Goal: Transaction & Acquisition: Obtain resource

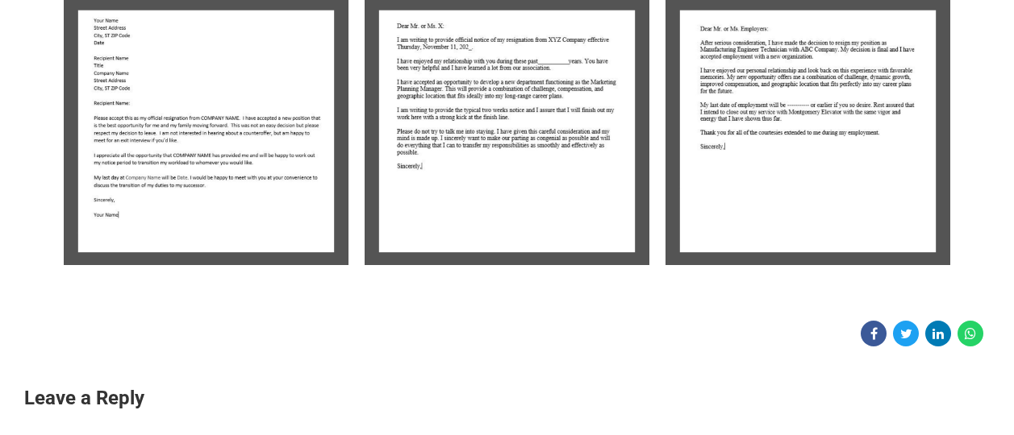
scroll to position [414, 0]
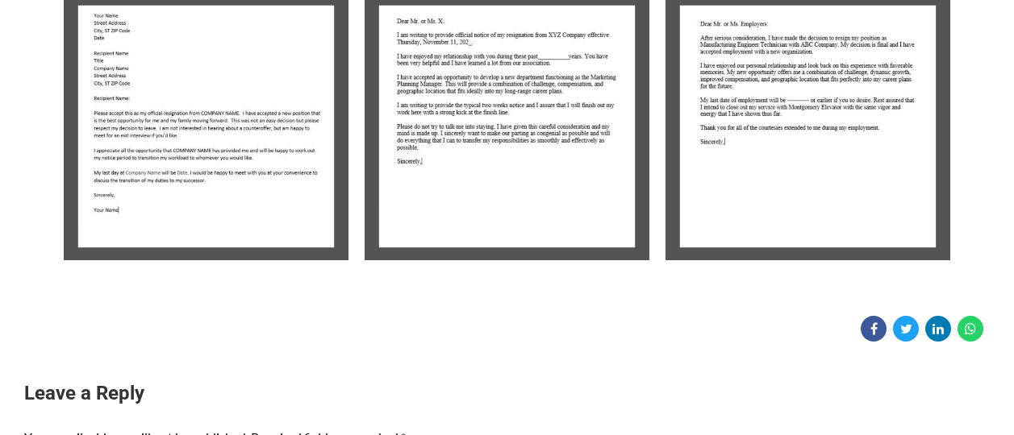
click at [869, 171] on img at bounding box center [807, 127] width 285 height 268
click at [793, 154] on img at bounding box center [807, 127] width 285 height 268
click at [589, 119] on img at bounding box center [506, 127] width 285 height 268
click at [260, 106] on img at bounding box center [206, 127] width 285 height 268
click at [193, 161] on img at bounding box center [206, 127] width 285 height 268
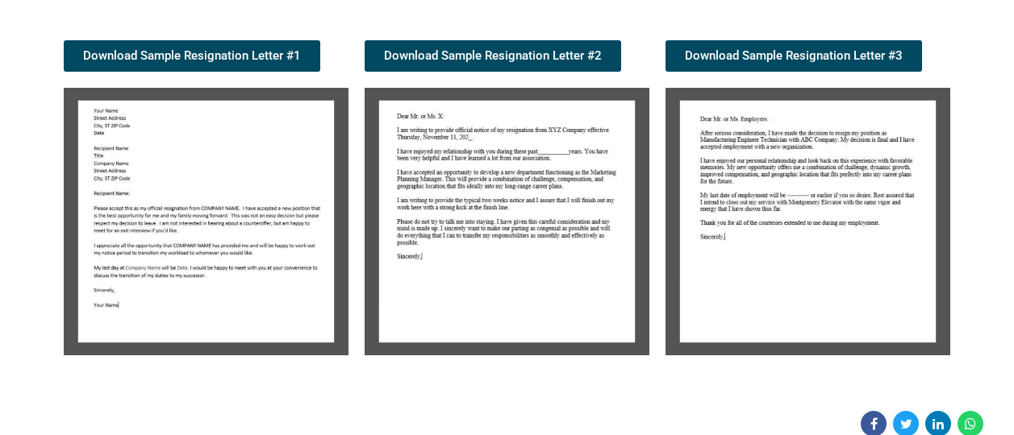
scroll to position [321, 0]
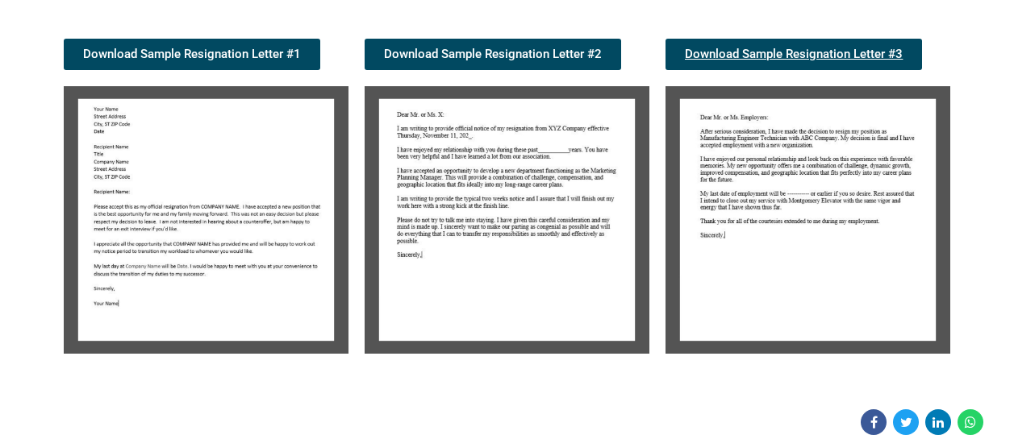
click at [718, 44] on link "Download Sample Resignation Letter #3" at bounding box center [793, 54] width 256 height 31
click at [814, 209] on img at bounding box center [807, 220] width 285 height 268
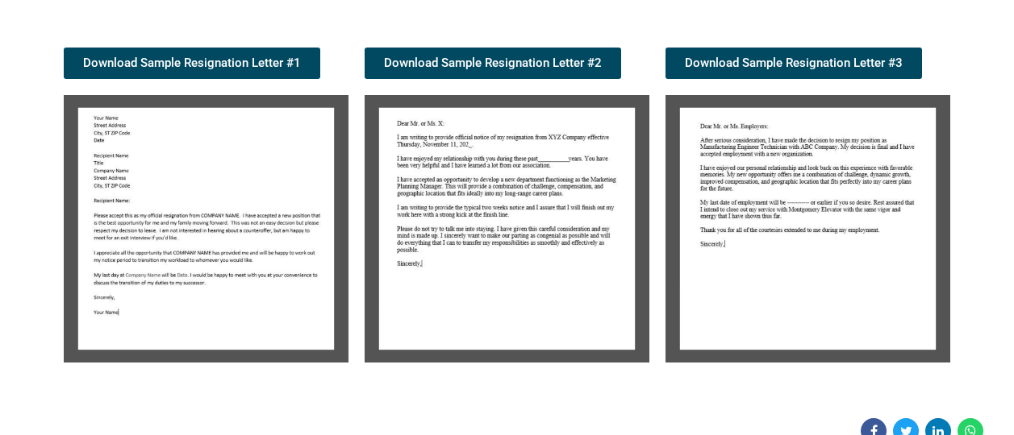
scroll to position [317, 0]
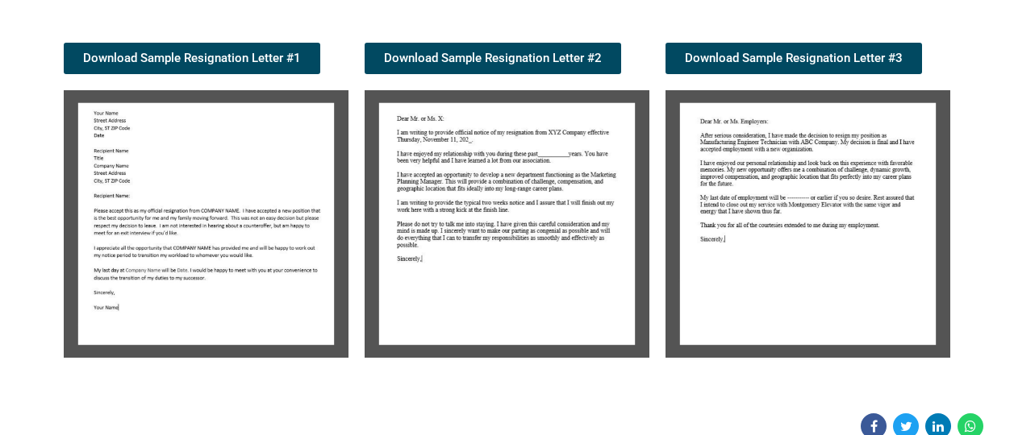
click at [765, 165] on img at bounding box center [807, 224] width 285 height 268
click at [753, 65] on link "Download Sample Resignation Letter #3" at bounding box center [793, 58] width 256 height 31
